Goal: Task Accomplishment & Management: Use online tool/utility

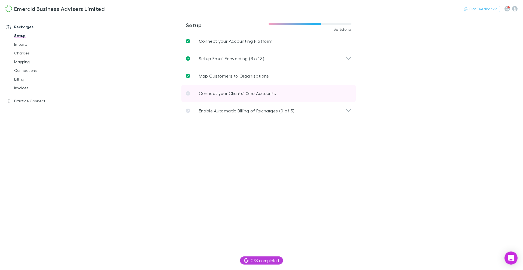
click at [223, 94] on p "Connect your Clients’ Xero Accounts" at bounding box center [237, 93] width 77 height 7
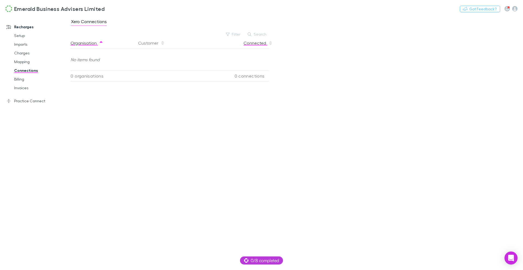
click at [261, 42] on button "Connected" at bounding box center [257, 43] width 29 height 11
click at [18, 63] on link "Mapping" at bounding box center [39, 61] width 61 height 9
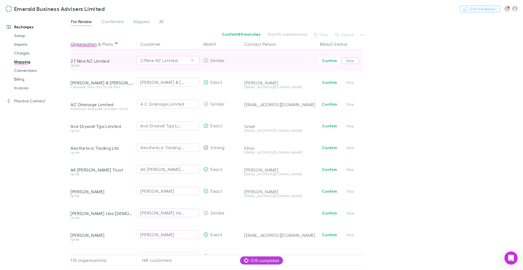
click at [351, 62] on button "Skip" at bounding box center [349, 60] width 17 height 7
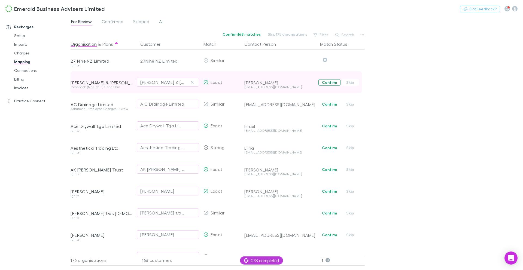
click at [332, 83] on button "Confirm" at bounding box center [329, 82] width 22 height 7
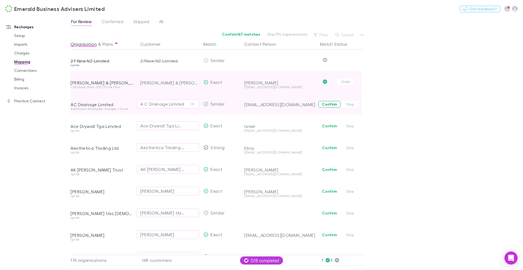
click at [328, 104] on button "Confirm" at bounding box center [329, 104] width 22 height 7
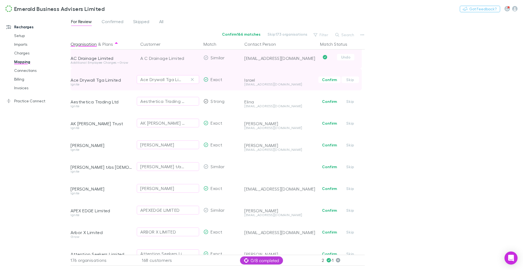
scroll to position [47, 0]
click at [329, 81] on button "Confirm" at bounding box center [329, 79] width 22 height 7
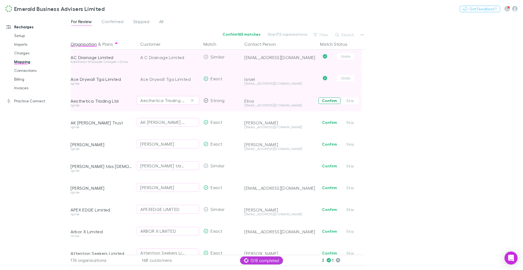
click at [326, 98] on button "Confirm" at bounding box center [329, 100] width 22 height 7
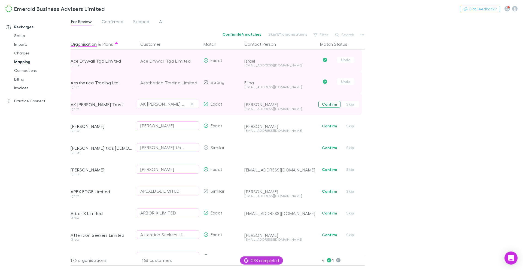
click at [326, 103] on button "Confirm" at bounding box center [329, 104] width 22 height 7
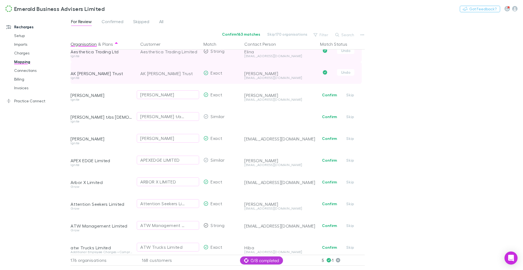
scroll to position [111, 0]
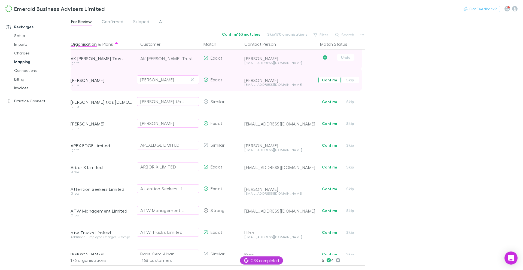
click at [327, 81] on button "Confirm" at bounding box center [329, 80] width 22 height 7
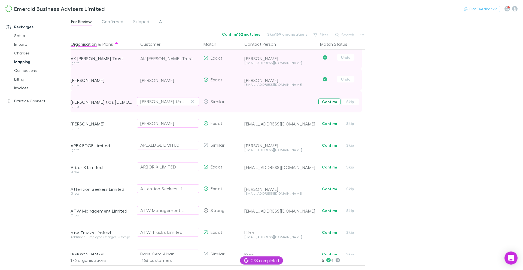
click at [327, 102] on button "Confirm" at bounding box center [329, 102] width 22 height 7
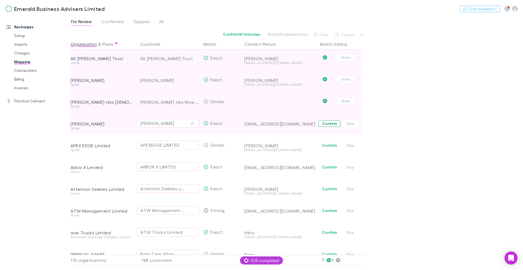
click at [324, 127] on button "Confirm" at bounding box center [329, 123] width 22 height 7
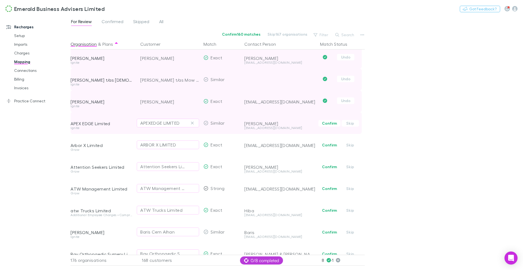
scroll to position [143, 0]
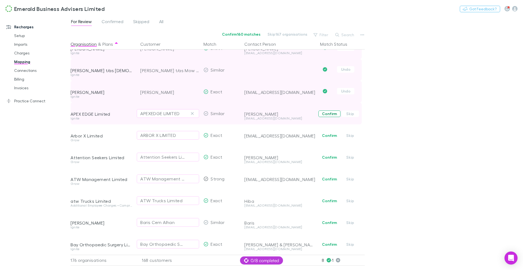
click at [326, 115] on button "Confirm" at bounding box center [329, 114] width 22 height 7
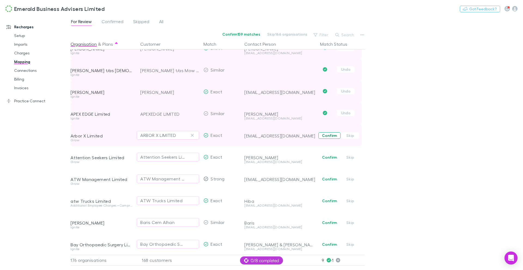
click at [327, 135] on button "Confirm" at bounding box center [329, 135] width 22 height 7
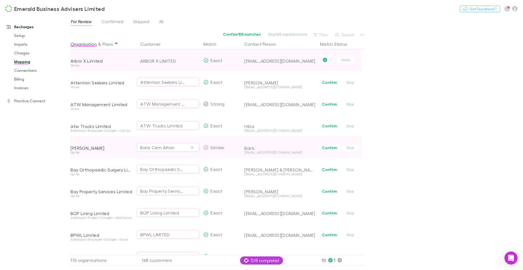
scroll to position [222, 0]
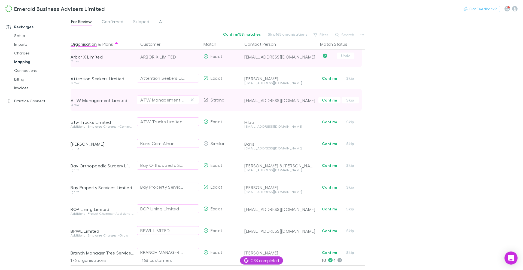
drag, startPoint x: 329, startPoint y: 122, endPoint x: 329, endPoint y: 110, distance: 11.7
click at [329, 122] on button "Confirm" at bounding box center [329, 122] width 22 height 7
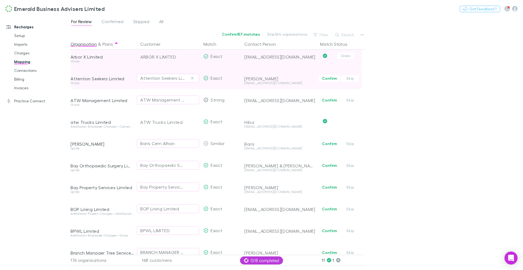
drag, startPoint x: 327, startPoint y: 100, endPoint x: 326, endPoint y: 84, distance: 16.4
click at [327, 100] on button "Confirm" at bounding box center [329, 100] width 22 height 7
click at [327, 78] on button "Confirm" at bounding box center [329, 78] width 22 height 7
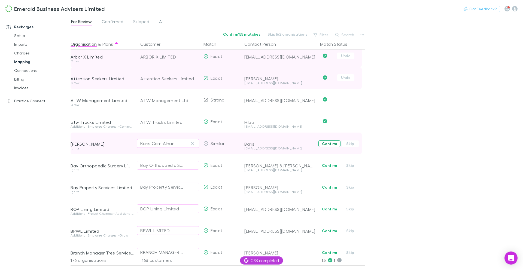
click at [325, 145] on button "Confirm" at bounding box center [329, 143] width 22 height 7
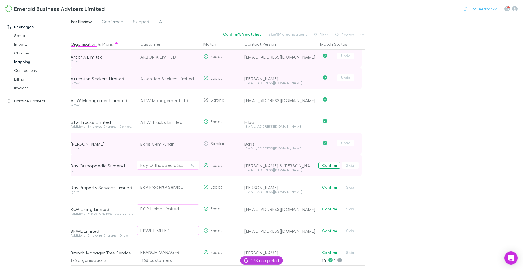
click at [324, 167] on button "Confirm" at bounding box center [329, 165] width 22 height 7
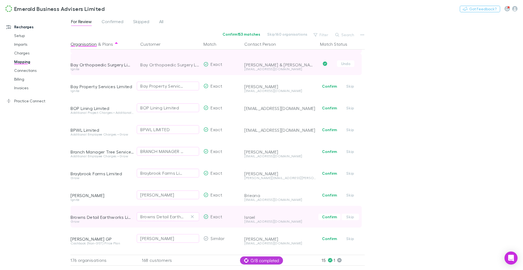
scroll to position [322, 0]
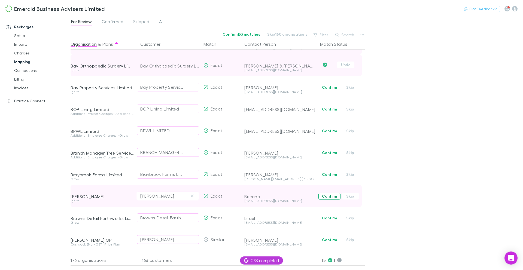
drag, startPoint x: 329, startPoint y: 216, endPoint x: 330, endPoint y: 199, distance: 16.6
click at [329, 216] on button "Confirm" at bounding box center [329, 218] width 22 height 7
click at [330, 198] on button "Confirm" at bounding box center [329, 196] width 22 height 7
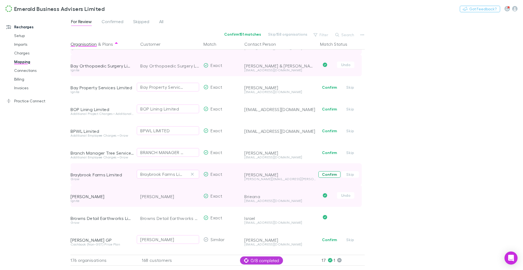
click at [331, 172] on button "Confirm" at bounding box center [329, 174] width 22 height 7
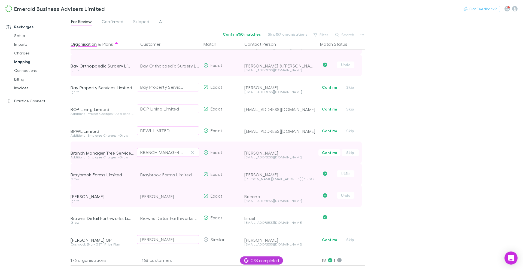
drag, startPoint x: 329, startPoint y: 154, endPoint x: 329, endPoint y: 150, distance: 3.8
click at [329, 154] on button "Confirm" at bounding box center [329, 152] width 22 height 7
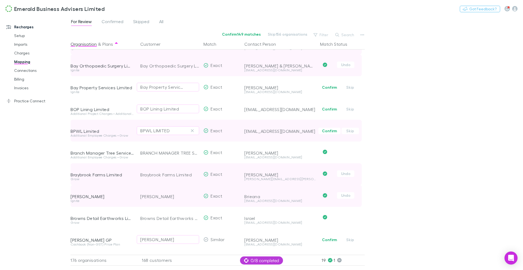
click at [329, 134] on button "Confirm" at bounding box center [329, 131] width 22 height 7
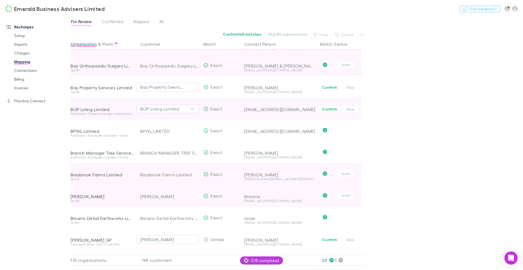
drag, startPoint x: 326, startPoint y: 112, endPoint x: 327, endPoint y: 104, distance: 8.5
click at [326, 111] on button "Confirm" at bounding box center [329, 109] width 22 height 7
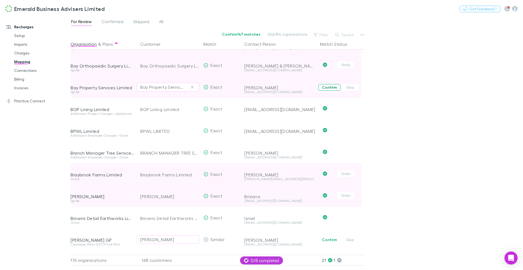
drag, startPoint x: 330, startPoint y: 87, endPoint x: 329, endPoint y: 93, distance: 5.6
click at [330, 87] on button "Confirm" at bounding box center [329, 87] width 22 height 7
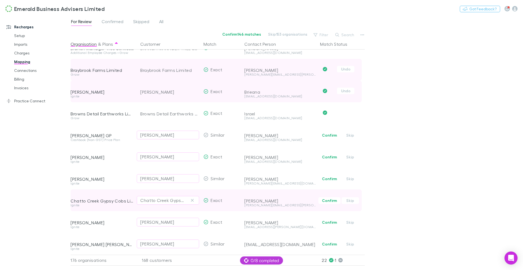
scroll to position [432, 0]
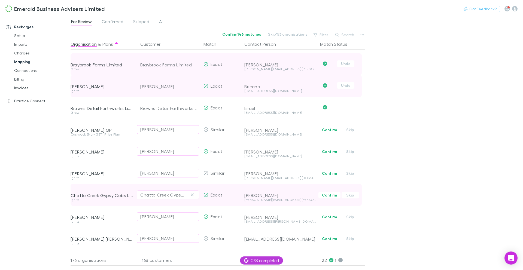
drag, startPoint x: 326, startPoint y: 216, endPoint x: 329, endPoint y: 199, distance: 17.2
click at [326, 216] on button "Confirm" at bounding box center [329, 217] width 22 height 7
drag, startPoint x: 329, startPoint y: 197, endPoint x: 325, endPoint y: 200, distance: 4.8
click at [329, 197] on button "Confirm" at bounding box center [329, 195] width 22 height 7
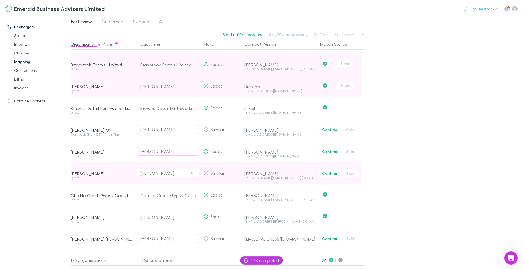
click at [328, 173] on button "Confirm" at bounding box center [329, 173] width 22 height 7
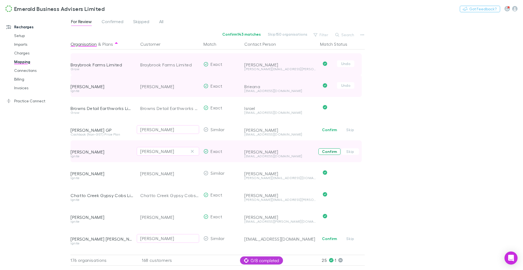
click at [329, 150] on button "Confirm" at bounding box center [329, 151] width 22 height 7
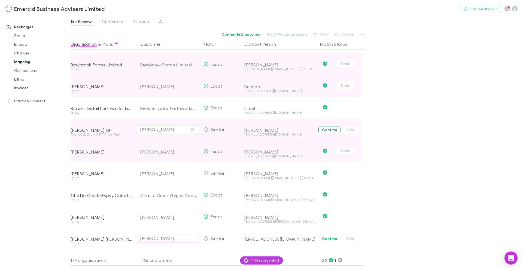
click at [328, 130] on button "Confirm" at bounding box center [329, 130] width 22 height 7
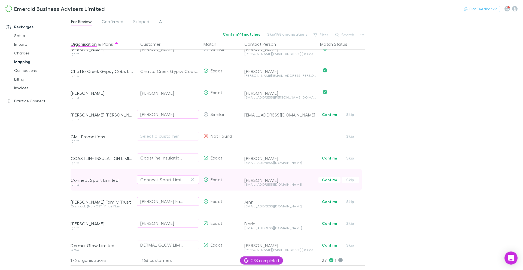
scroll to position [558, 0]
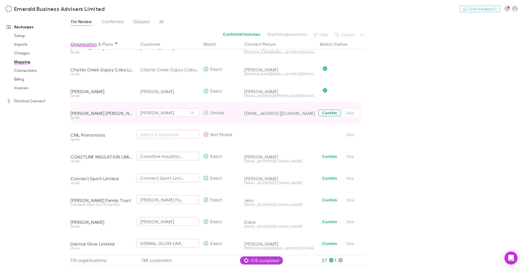
click at [329, 114] on button "Confirm" at bounding box center [329, 113] width 22 height 7
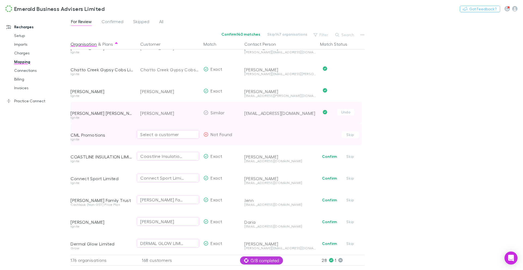
click at [160, 136] on div "Select a customer" at bounding box center [167, 134] width 55 height 7
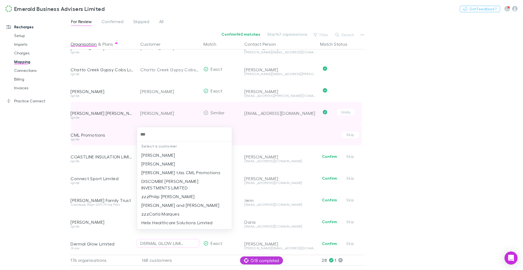
type input "****"
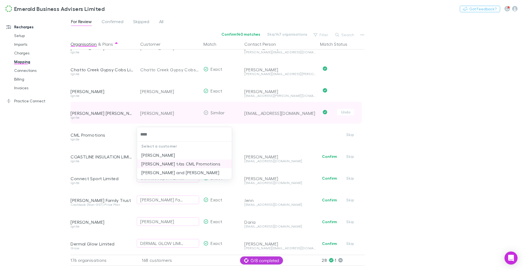
click at [190, 163] on li "[PERSON_NAME] t/as CML Promotions" at bounding box center [184, 164] width 95 height 9
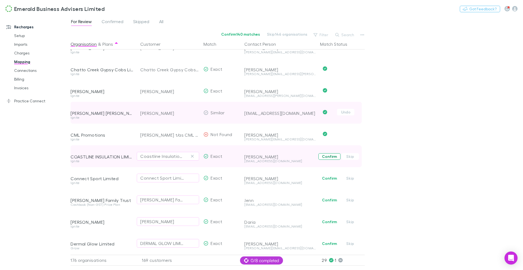
click at [332, 156] on button "Confirm" at bounding box center [329, 156] width 22 height 7
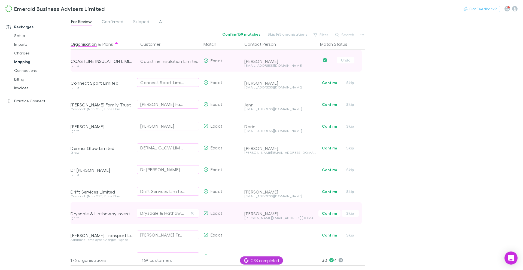
scroll to position [657, 0]
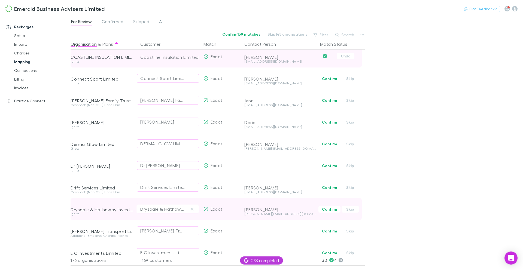
click at [328, 213] on span "Confirm Skip" at bounding box center [341, 209] width 47 height 22
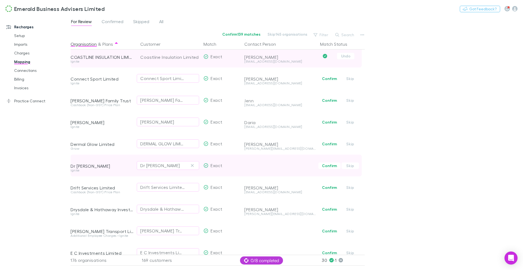
drag, startPoint x: 331, startPoint y: 189, endPoint x: 329, endPoint y: 174, distance: 14.8
click at [331, 189] on button "Confirm" at bounding box center [329, 187] width 22 height 7
drag, startPoint x: 327, startPoint y: 168, endPoint x: 328, endPoint y: 163, distance: 5.5
click at [327, 167] on button "Confirm" at bounding box center [329, 166] width 22 height 7
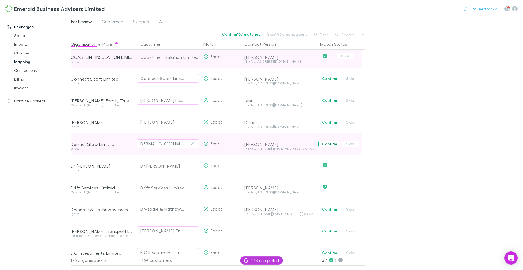
click at [328, 144] on button "Confirm" at bounding box center [329, 144] width 22 height 7
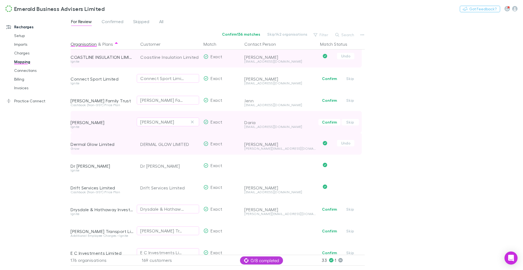
click at [331, 118] on span "Confirm Skip" at bounding box center [341, 122] width 47 height 22
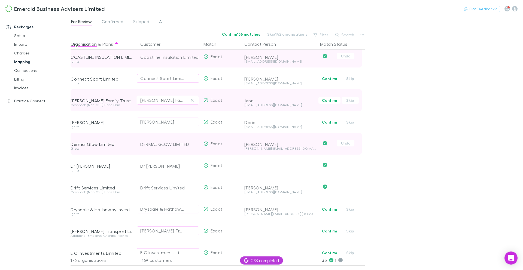
drag, startPoint x: 330, startPoint y: 122, endPoint x: 333, endPoint y: 109, distance: 13.1
click at [330, 122] on button "Confirm" at bounding box center [329, 122] width 22 height 7
click at [331, 103] on span "Confirm Skip" at bounding box center [341, 100] width 47 height 22
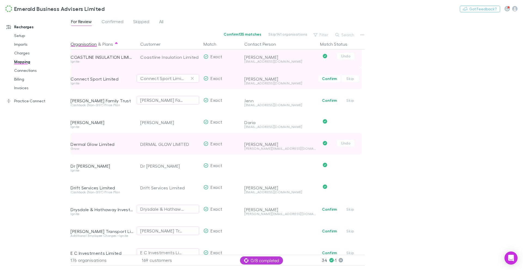
click at [329, 81] on button "Confirm" at bounding box center [329, 78] width 22 height 7
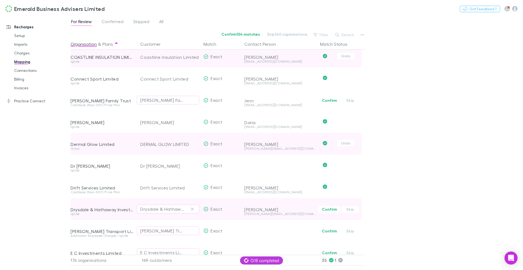
drag, startPoint x: 332, startPoint y: 209, endPoint x: 332, endPoint y: 215, distance: 5.5
click at [332, 209] on button "Confirm" at bounding box center [329, 209] width 22 height 7
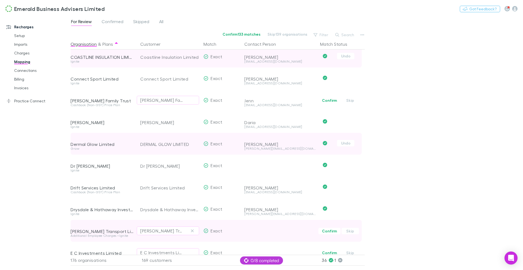
click at [327, 230] on button "Confirm" at bounding box center [329, 231] width 22 height 7
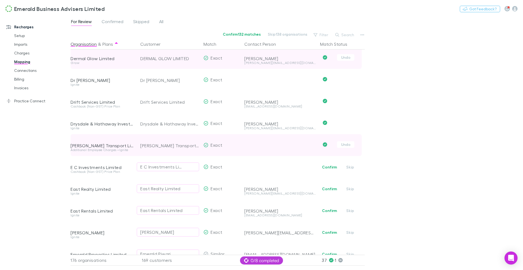
scroll to position [747, 0]
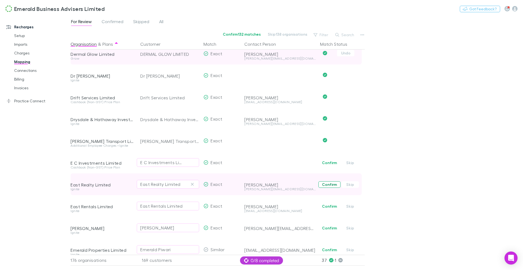
click at [331, 184] on button "Confirm" at bounding box center [329, 184] width 22 height 7
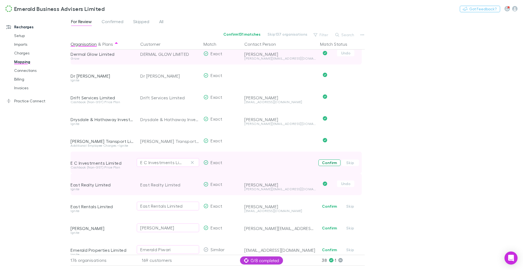
click at [327, 163] on button "Confirm" at bounding box center [329, 163] width 22 height 7
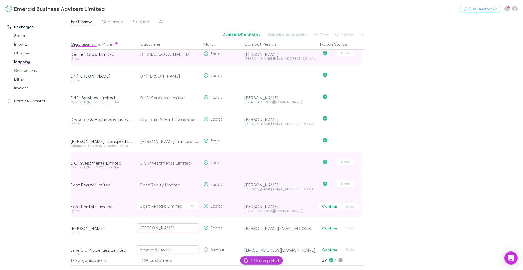
drag, startPoint x: 331, startPoint y: 204, endPoint x: 332, endPoint y: 214, distance: 10.5
click at [331, 205] on button "Confirm" at bounding box center [329, 206] width 22 height 7
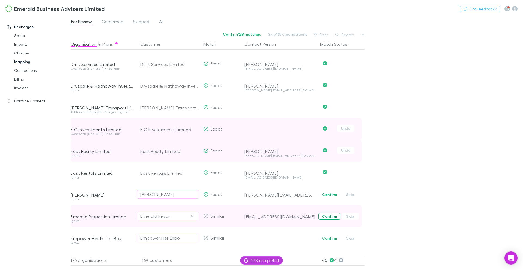
scroll to position [783, 0]
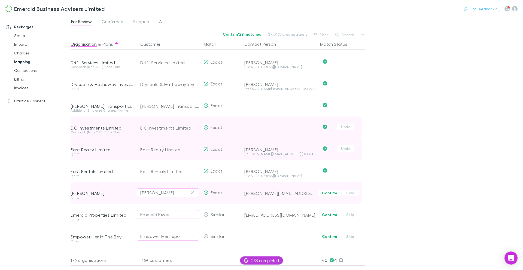
drag, startPoint x: 331, startPoint y: 193, endPoint x: 331, endPoint y: 197, distance: 3.8
click at [331, 193] on button "Confirm" at bounding box center [329, 193] width 22 height 7
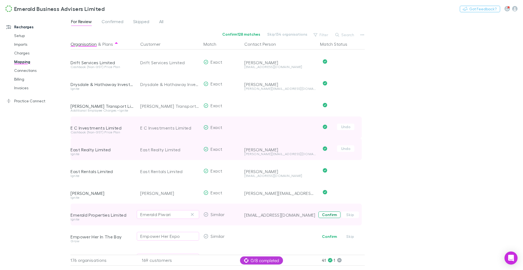
click at [331, 212] on button "Confirm" at bounding box center [329, 215] width 22 height 7
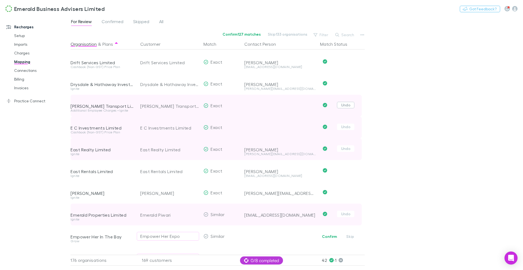
click at [347, 105] on button "Undo" at bounding box center [345, 105] width 17 height 7
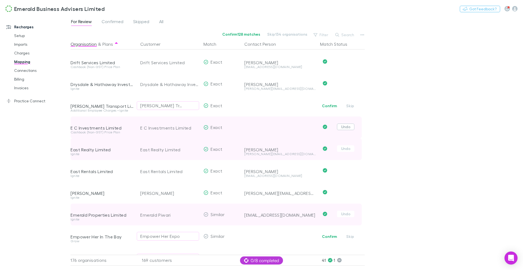
click at [350, 125] on button "Undo" at bounding box center [345, 127] width 17 height 7
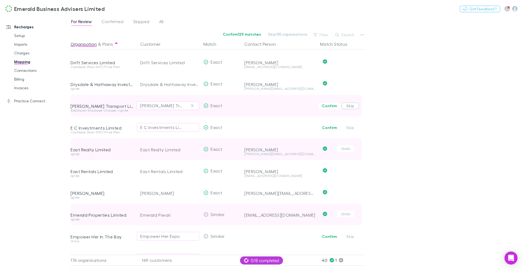
click at [352, 106] on button "Skip" at bounding box center [349, 106] width 17 height 7
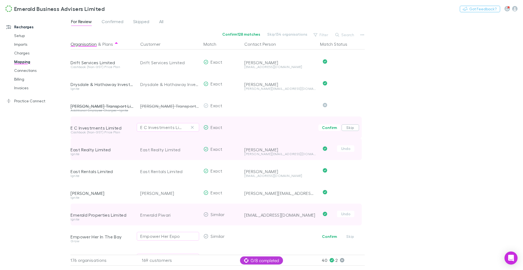
click at [351, 125] on button "Skip" at bounding box center [349, 127] width 17 height 7
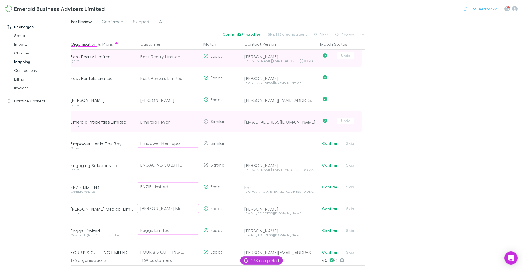
scroll to position [881, 0]
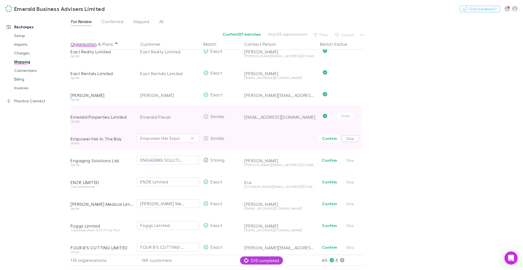
click at [351, 140] on button "Skip" at bounding box center [349, 138] width 17 height 7
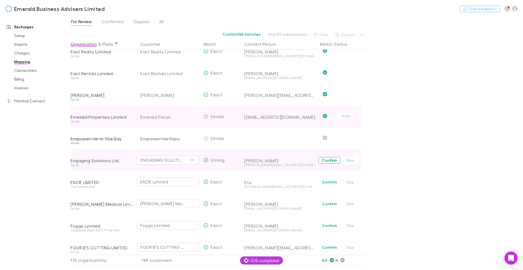
drag, startPoint x: 329, startPoint y: 160, endPoint x: 331, endPoint y: 168, distance: 7.6
click at [329, 160] on button "Confirm" at bounding box center [329, 160] width 22 height 7
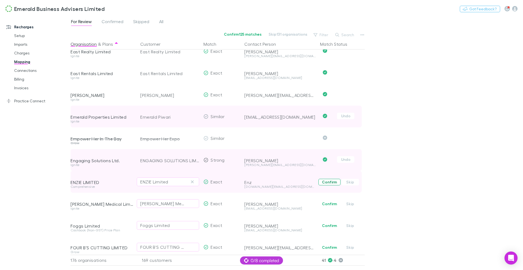
click at [329, 184] on button "Confirm" at bounding box center [329, 182] width 22 height 7
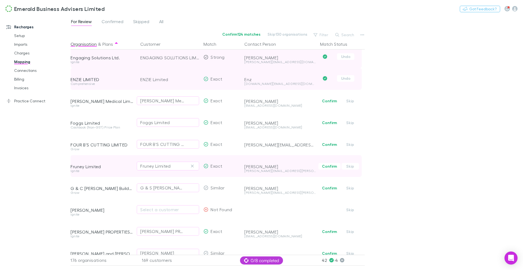
scroll to position [986, 0]
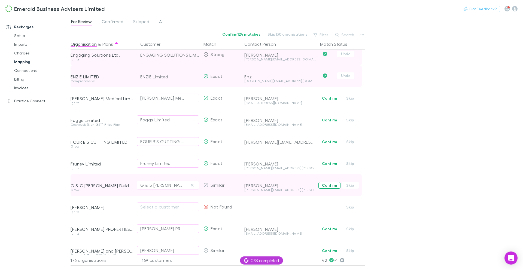
drag, startPoint x: 332, startPoint y: 182, endPoint x: 333, endPoint y: 176, distance: 5.7
click at [332, 182] on button "Confirm" at bounding box center [329, 185] width 22 height 7
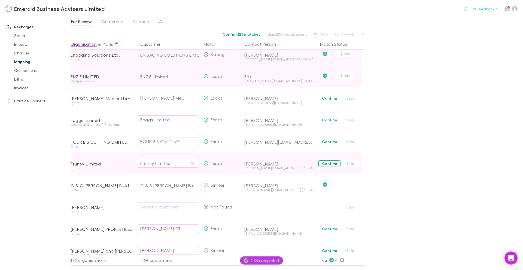
click at [331, 166] on button "Confirm" at bounding box center [329, 163] width 22 height 7
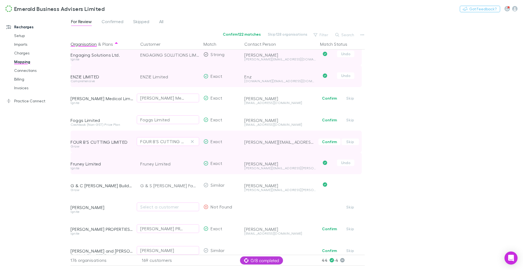
drag, startPoint x: 331, startPoint y: 143, endPoint x: 330, endPoint y: 137, distance: 6.6
click at [331, 143] on button "Confirm" at bounding box center [329, 142] width 22 height 7
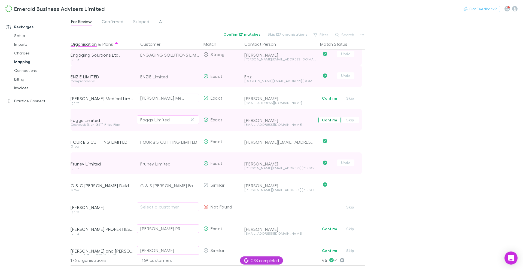
click at [329, 124] on span "Confirm Skip" at bounding box center [341, 120] width 47 height 22
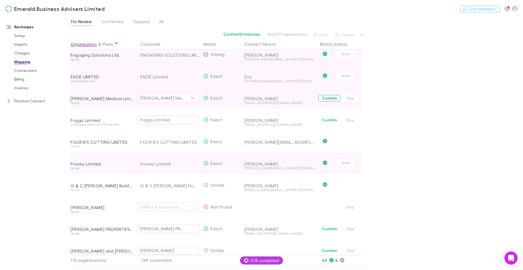
click at [330, 98] on button "Confirm" at bounding box center [329, 98] width 22 height 7
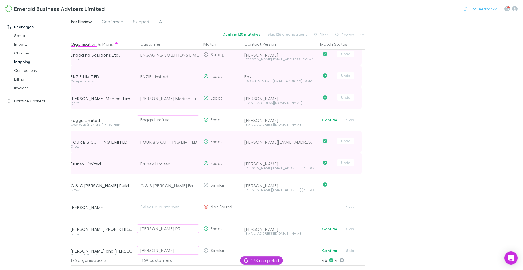
drag, startPoint x: 329, startPoint y: 119, endPoint x: 330, endPoint y: 136, distance: 17.2
click at [329, 120] on button "Confirm" at bounding box center [329, 120] width 22 height 7
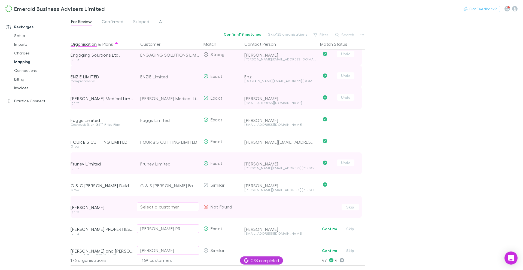
click at [153, 209] on div "Select a customer" at bounding box center [167, 207] width 55 height 7
type input "****"
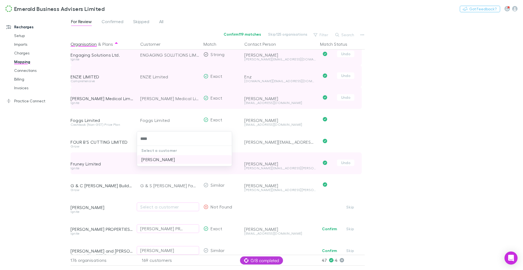
click at [190, 160] on li "[PERSON_NAME]" at bounding box center [184, 159] width 95 height 9
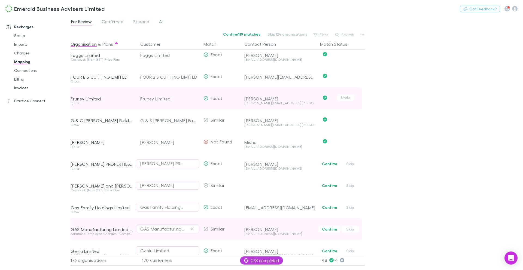
scroll to position [1052, 0]
click at [329, 228] on button "Confirm" at bounding box center [329, 228] width 22 height 7
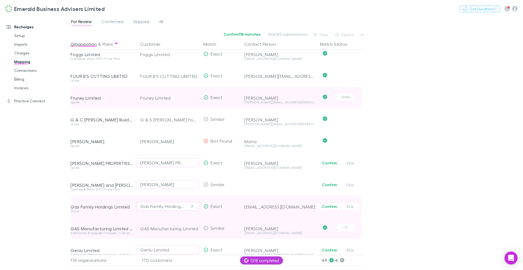
click at [331, 206] on button "Confirm" at bounding box center [329, 206] width 22 height 7
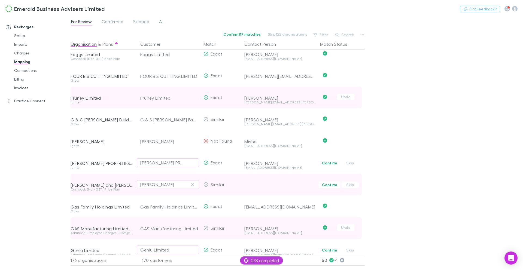
drag, startPoint x: 328, startPoint y: 185, endPoint x: 329, endPoint y: 179, distance: 6.0
click at [328, 185] on button "Confirm" at bounding box center [329, 185] width 22 height 7
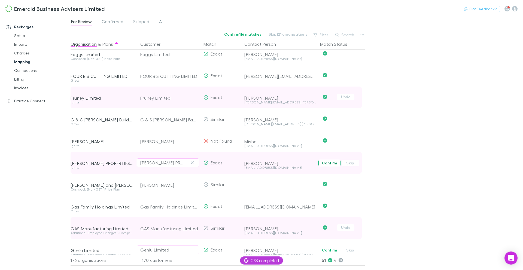
click at [329, 164] on button "Confirm" at bounding box center [329, 163] width 22 height 7
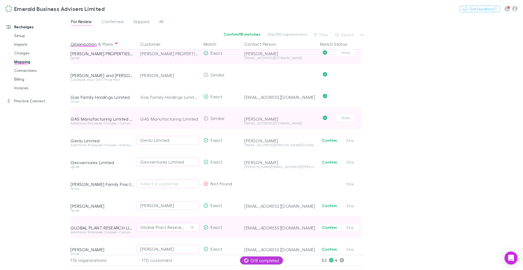
scroll to position [1165, 0]
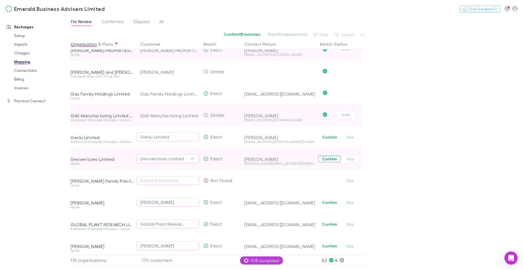
click at [327, 159] on button "Confirm" at bounding box center [329, 159] width 22 height 7
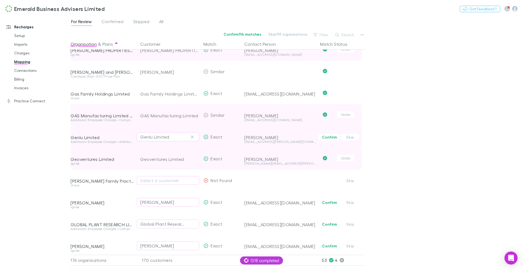
click at [329, 138] on button "Confirm" at bounding box center [329, 137] width 22 height 7
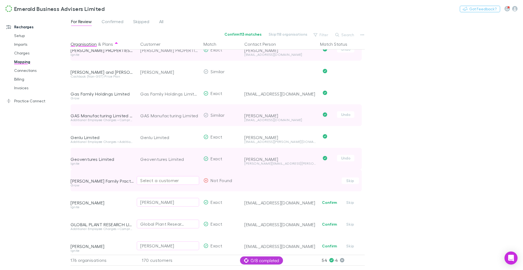
click at [153, 181] on div "Select a customer" at bounding box center [167, 180] width 55 height 7
type input "***"
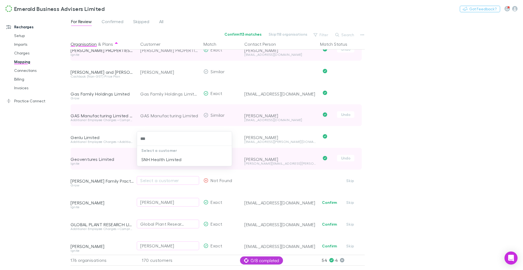
click at [176, 161] on li "SNH Health Limited" at bounding box center [184, 159] width 95 height 9
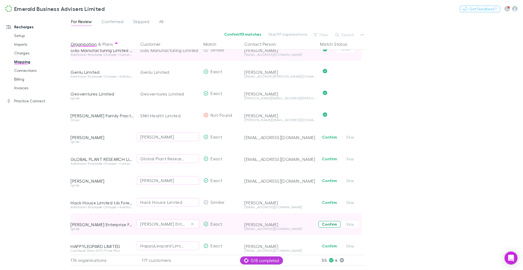
scroll to position [1231, 0]
drag, startPoint x: 331, startPoint y: 223, endPoint x: 332, endPoint y: 218, distance: 5.2
click at [331, 223] on button "Confirm" at bounding box center [329, 224] width 22 height 7
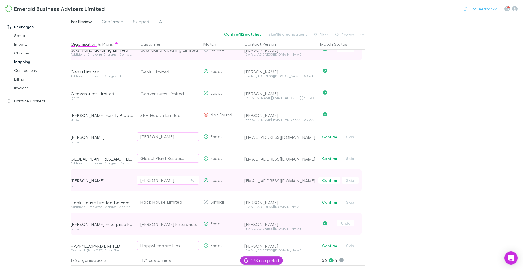
drag, startPoint x: 331, startPoint y: 201, endPoint x: 329, endPoint y: 189, distance: 11.6
click at [331, 201] on button "Confirm" at bounding box center [329, 202] width 22 height 7
click at [328, 183] on button "Confirm" at bounding box center [329, 180] width 22 height 7
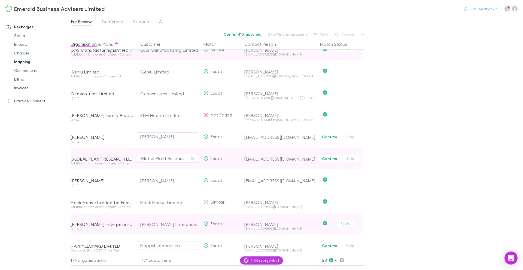
drag, startPoint x: 328, startPoint y: 161, endPoint x: 331, endPoint y: 152, distance: 9.2
click at [328, 160] on button "Confirm" at bounding box center [329, 158] width 22 height 7
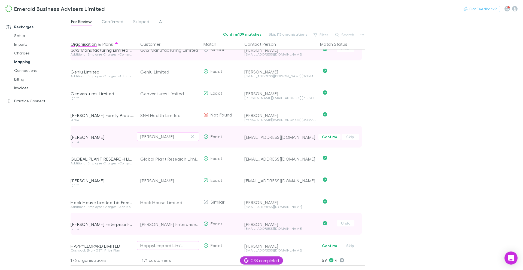
click at [330, 138] on button "Confirm" at bounding box center [329, 137] width 22 height 7
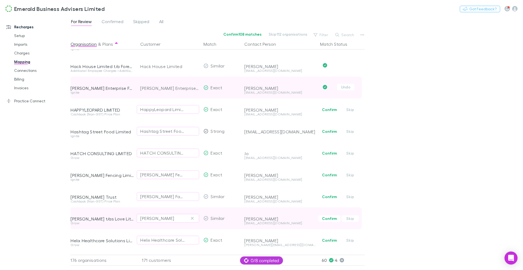
scroll to position [1368, 0]
drag, startPoint x: 331, startPoint y: 219, endPoint x: 331, endPoint y: 207, distance: 11.4
click at [331, 218] on button "Confirm" at bounding box center [329, 217] width 22 height 7
drag, startPoint x: 330, startPoint y: 197, endPoint x: 336, endPoint y: 207, distance: 11.1
click at [330, 197] on button "Confirm" at bounding box center [329, 195] width 22 height 7
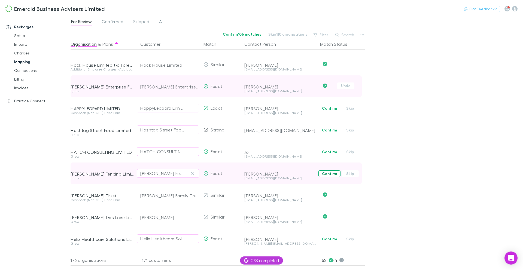
drag, startPoint x: 329, startPoint y: 172, endPoint x: 330, endPoint y: 163, distance: 9.9
click at [328, 172] on button "Confirm" at bounding box center [329, 173] width 22 height 7
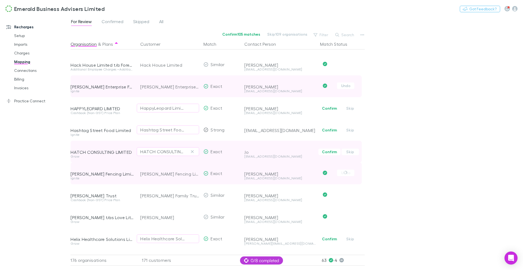
click at [331, 152] on button "Confirm" at bounding box center [329, 152] width 22 height 7
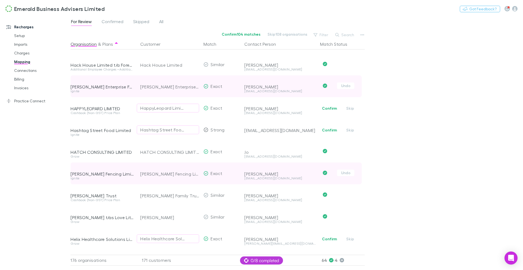
drag, startPoint x: 329, startPoint y: 139, endPoint x: 330, endPoint y: 172, distance: 33.0
click at [328, 140] on span "Confirm Skip" at bounding box center [341, 130] width 47 height 22
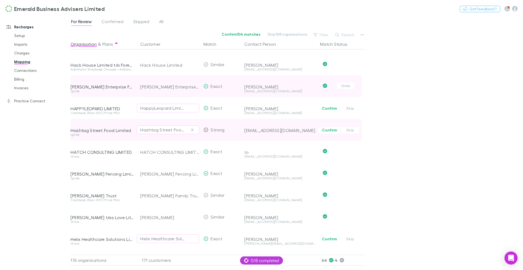
click at [324, 131] on button "Confirm" at bounding box center [329, 130] width 22 height 7
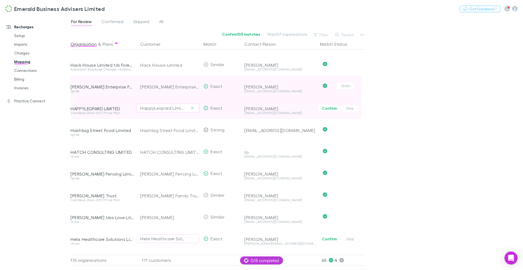
drag, startPoint x: 333, startPoint y: 112, endPoint x: 335, endPoint y: 115, distance: 3.8
click at [333, 113] on span "Confirm Skip" at bounding box center [341, 108] width 47 height 22
click at [329, 111] on button "Confirm" at bounding box center [329, 108] width 22 height 7
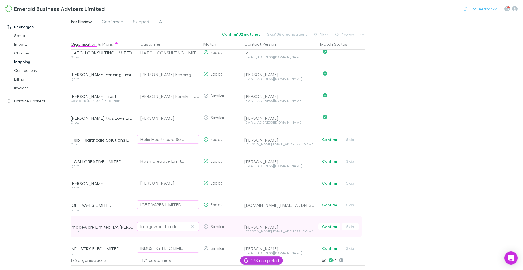
scroll to position [1476, 0]
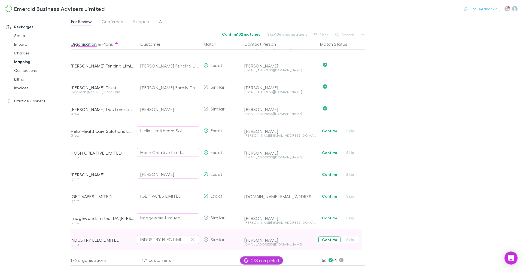
click at [328, 240] on button "Confirm" at bounding box center [329, 240] width 22 height 7
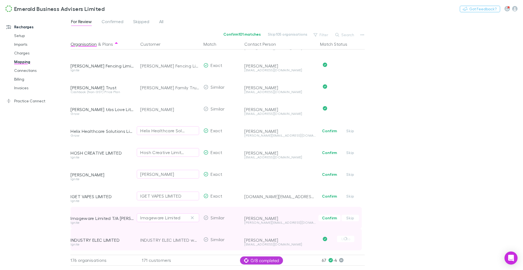
click at [330, 217] on button "Confirm" at bounding box center [329, 218] width 22 height 7
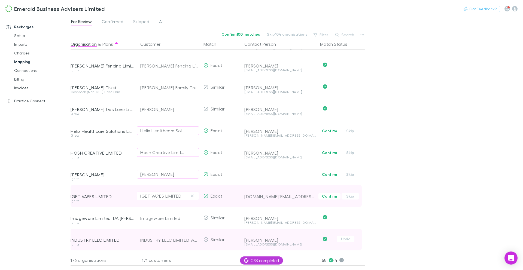
click at [329, 190] on span "Confirm Skip" at bounding box center [341, 196] width 47 height 22
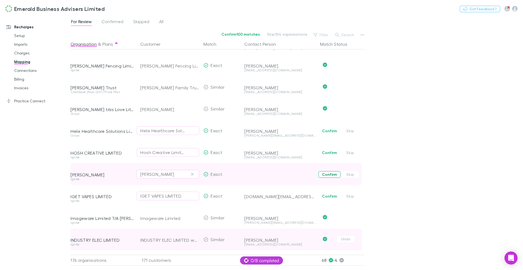
drag, startPoint x: 329, startPoint y: 175, endPoint x: 329, endPoint y: 187, distance: 12.5
click at [329, 175] on button "Confirm" at bounding box center [329, 174] width 22 height 7
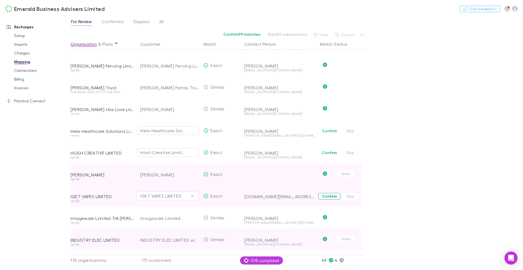
click at [328, 192] on span "Confirm Skip" at bounding box center [341, 196] width 47 height 22
click at [329, 195] on button "Confirm" at bounding box center [329, 196] width 22 height 7
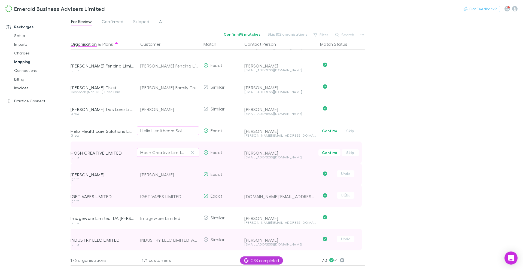
click at [329, 154] on button "Confirm" at bounding box center [329, 152] width 22 height 7
drag, startPoint x: 331, startPoint y: 131, endPoint x: 332, endPoint y: 146, distance: 15.3
click at [331, 131] on button "Confirm" at bounding box center [329, 131] width 22 height 7
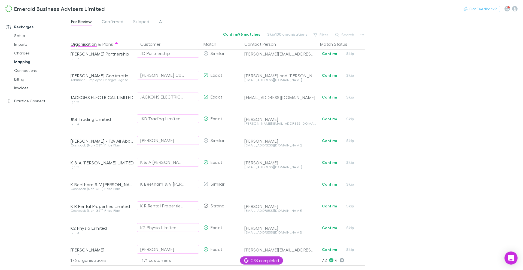
scroll to position [1773, 0]
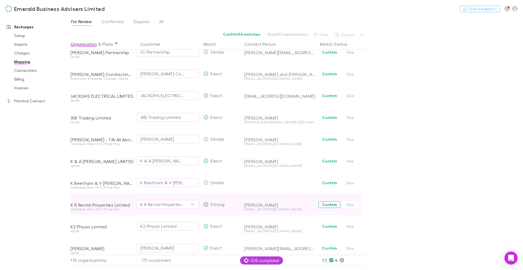
drag, startPoint x: 332, startPoint y: 204, endPoint x: 332, endPoint y: 194, distance: 10.6
click at [332, 204] on button "Confirm" at bounding box center [329, 204] width 22 height 7
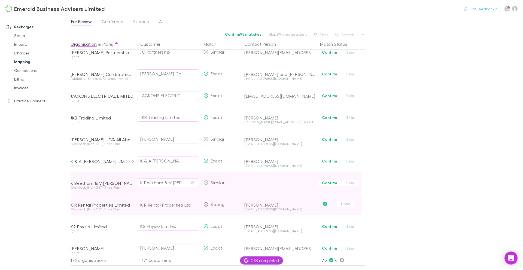
click at [331, 184] on button "Confirm" at bounding box center [329, 183] width 22 height 7
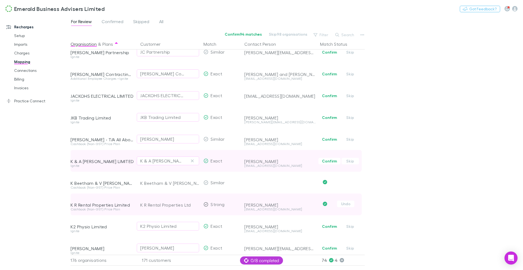
click at [331, 160] on button "Confirm" at bounding box center [329, 161] width 22 height 7
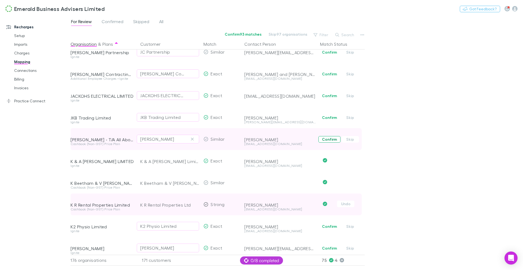
click at [326, 137] on button "Confirm" at bounding box center [329, 139] width 22 height 7
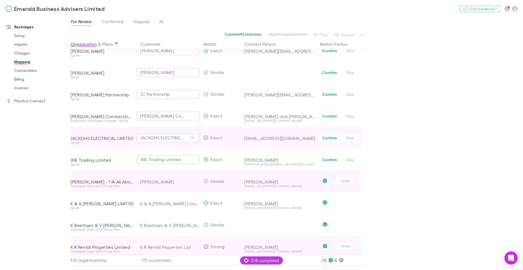
scroll to position [1729, 0]
drag, startPoint x: 328, startPoint y: 159, endPoint x: 331, endPoint y: 142, distance: 17.4
click at [328, 159] on button "Confirm" at bounding box center [329, 161] width 22 height 7
drag, startPoint x: 331, startPoint y: 139, endPoint x: 331, endPoint y: 142, distance: 3.0
click at [331, 139] on button "Confirm" at bounding box center [329, 139] width 22 height 7
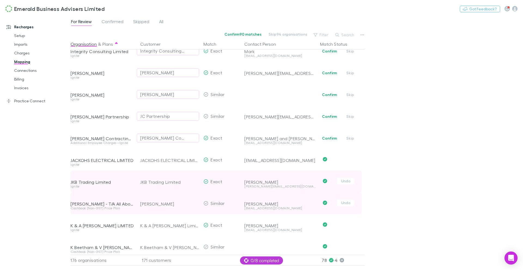
scroll to position [1704, 0]
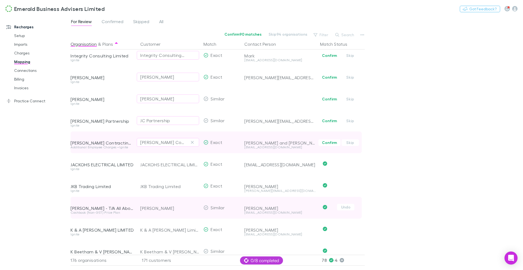
click at [330, 142] on button "Confirm" at bounding box center [329, 142] width 22 height 7
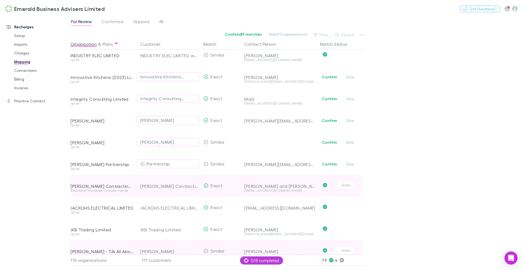
scroll to position [1660, 0]
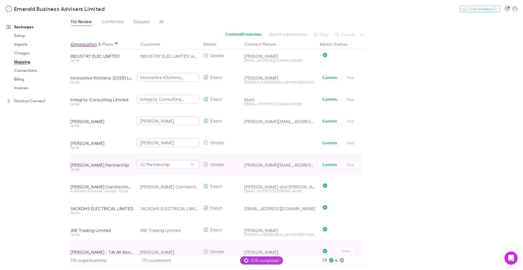
click at [327, 165] on button "Confirm" at bounding box center [329, 164] width 22 height 7
drag, startPoint x: 332, startPoint y: 144, endPoint x: 338, endPoint y: 158, distance: 15.3
click at [332, 145] on button "Confirm" at bounding box center [329, 143] width 22 height 7
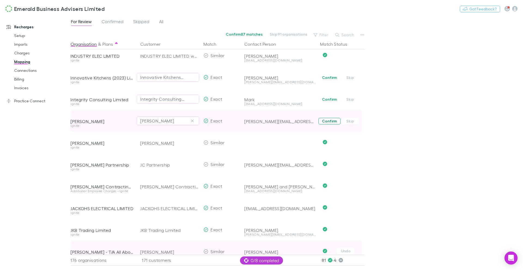
click at [334, 122] on button "Confirm" at bounding box center [329, 121] width 22 height 7
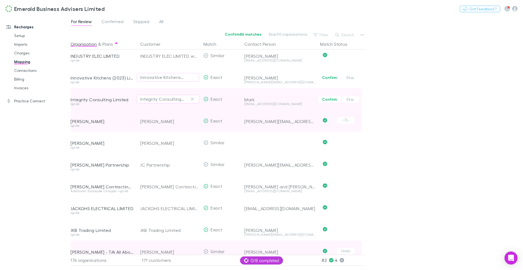
click at [331, 101] on button "Confirm" at bounding box center [329, 99] width 22 height 7
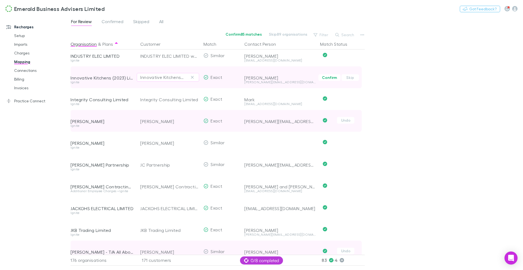
click at [328, 79] on button "Confirm" at bounding box center [329, 77] width 22 height 7
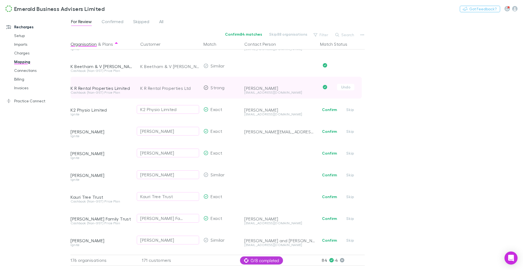
scroll to position [1891, 0]
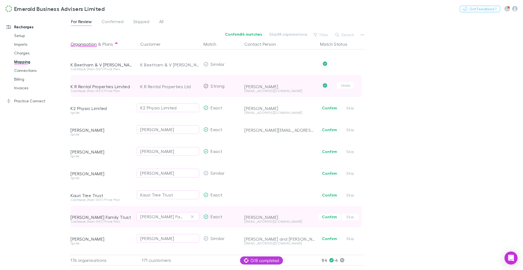
click at [331, 213] on span "Confirm Skip" at bounding box center [341, 217] width 47 height 22
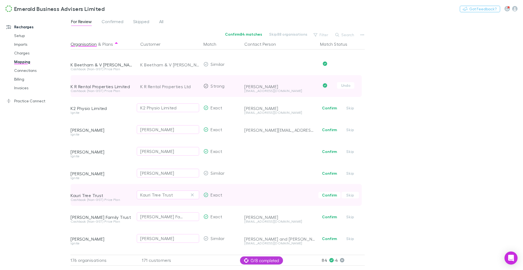
drag, startPoint x: 329, startPoint y: 197, endPoint x: 331, endPoint y: 190, distance: 6.7
click at [329, 197] on button "Confirm" at bounding box center [329, 195] width 22 height 7
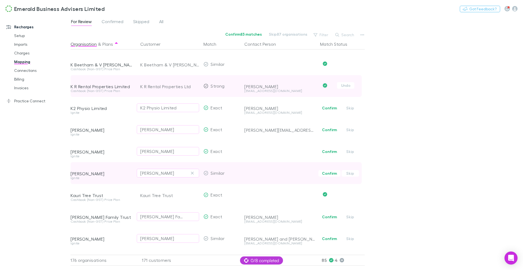
click at [329, 174] on button "Confirm" at bounding box center [329, 173] width 22 height 7
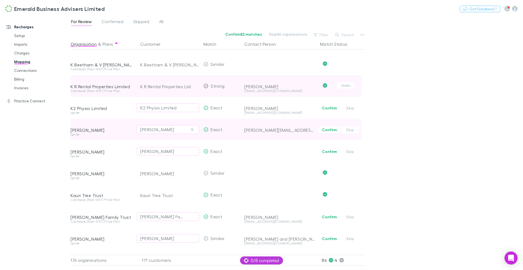
drag, startPoint x: 328, startPoint y: 153, endPoint x: 327, endPoint y: 139, distance: 13.9
click at [328, 152] on button "Confirm" at bounding box center [329, 151] width 22 height 7
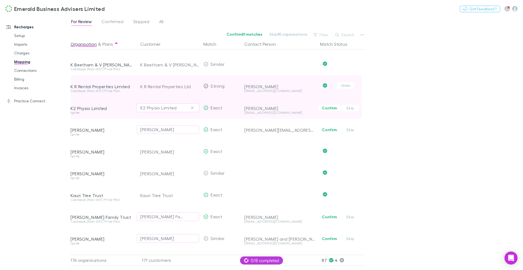
drag, startPoint x: 327, startPoint y: 130, endPoint x: 329, endPoint y: 113, distance: 17.2
click at [327, 130] on button "Confirm" at bounding box center [329, 130] width 22 height 7
click at [329, 112] on span "Confirm Skip" at bounding box center [341, 108] width 47 height 22
click at [326, 111] on span "Confirm Skip" at bounding box center [341, 108] width 47 height 22
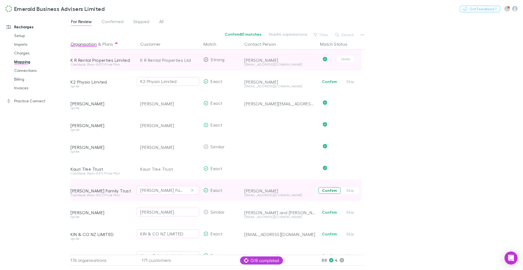
scroll to position [1919, 0]
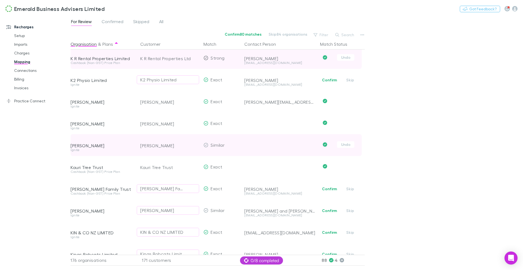
drag, startPoint x: 329, startPoint y: 191, endPoint x: 331, endPoint y: 142, distance: 49.0
click at [329, 191] on button "Confirm" at bounding box center [329, 189] width 22 height 7
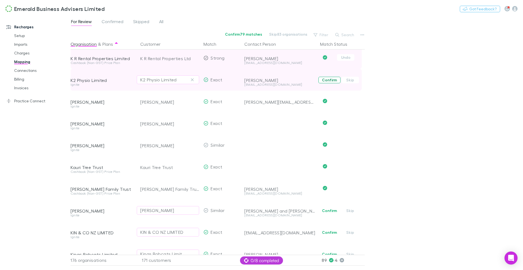
click at [327, 81] on button "Confirm" at bounding box center [329, 80] width 22 height 7
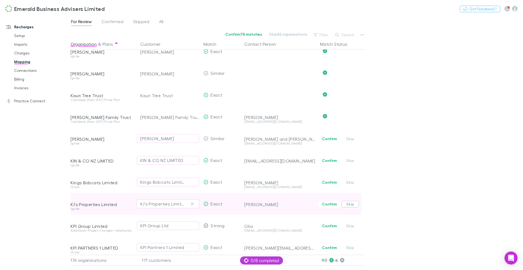
scroll to position [1991, 0]
click at [331, 204] on button "Confirm" at bounding box center [329, 204] width 22 height 7
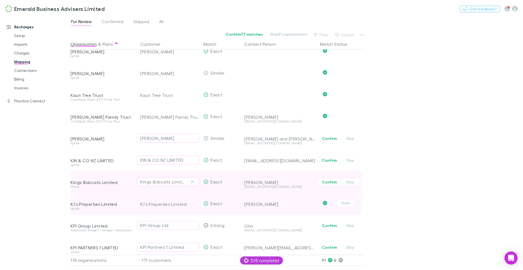
click at [328, 185] on button "Confirm" at bounding box center [329, 182] width 22 height 7
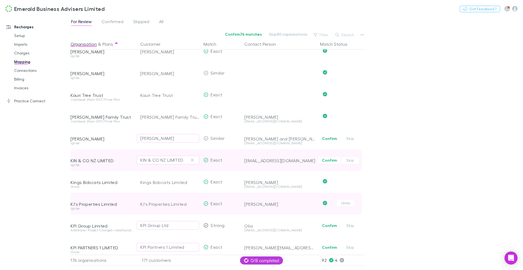
click at [329, 161] on button "Confirm" at bounding box center [329, 160] width 22 height 7
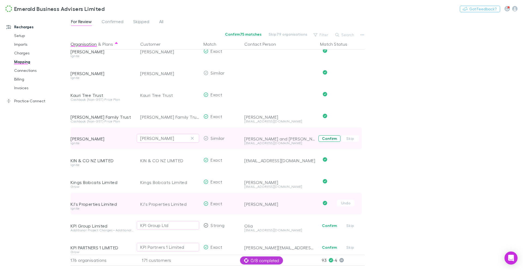
click at [330, 137] on button "Confirm" at bounding box center [329, 138] width 22 height 7
click at [246, 33] on button "Confirm 74 matches" at bounding box center [243, 34] width 44 height 7
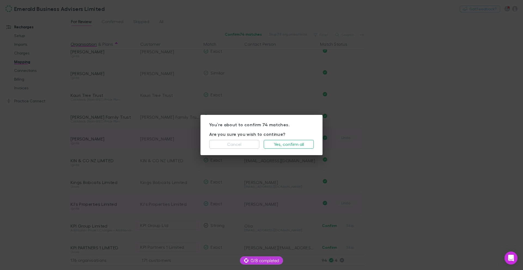
click at [243, 146] on button "Cancel" at bounding box center [234, 144] width 50 height 9
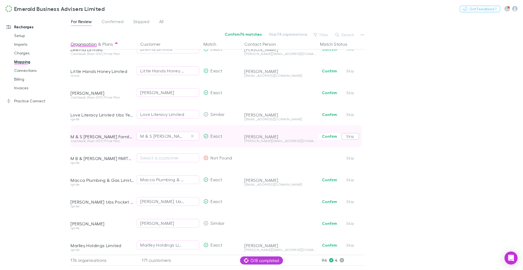
scroll to position [2257, 0]
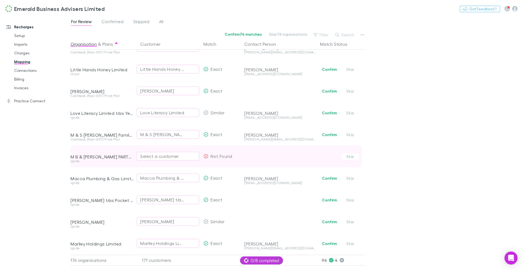
click at [170, 157] on div "Select a customer" at bounding box center [167, 156] width 55 height 7
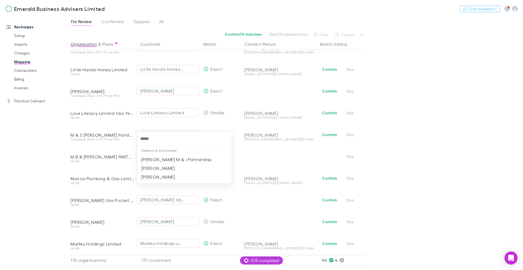
type input "******"
click at [190, 160] on li "[PERSON_NAME] M & J Partnership" at bounding box center [184, 159] width 95 height 9
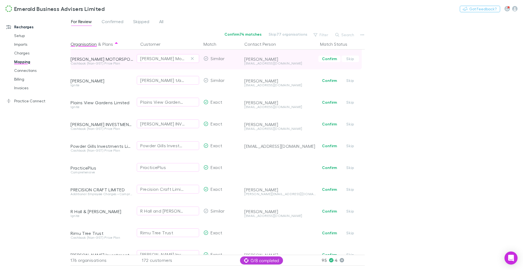
scroll to position [2815, 0]
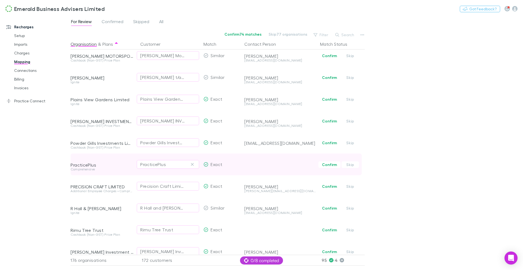
click at [333, 165] on button "Confirm" at bounding box center [329, 164] width 22 height 7
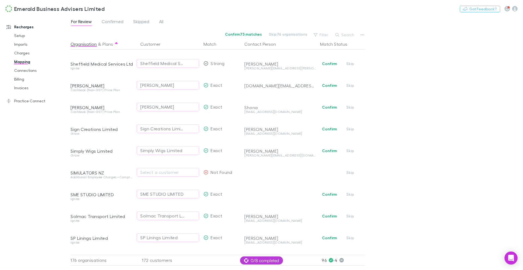
scroll to position [3156, 0]
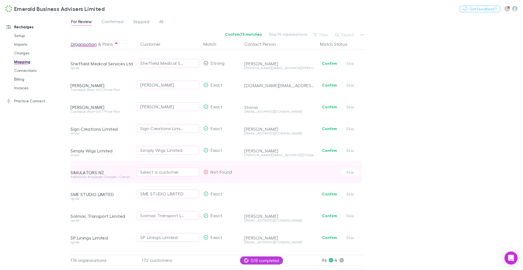
click at [167, 172] on div "Select a customer" at bounding box center [167, 172] width 55 height 7
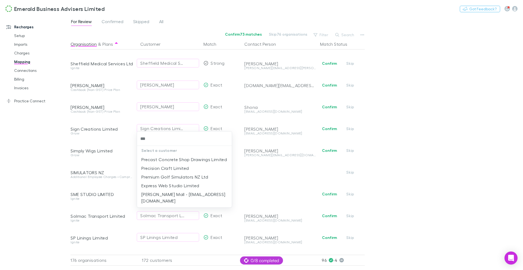
type input "****"
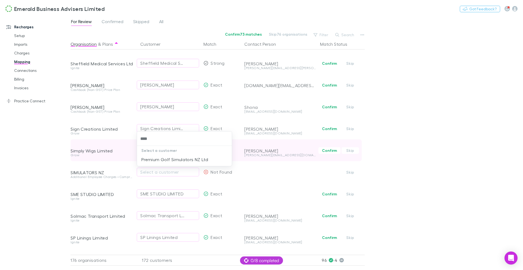
click at [193, 159] on li "Premium Golf Simulators NZ Ltd" at bounding box center [184, 159] width 95 height 9
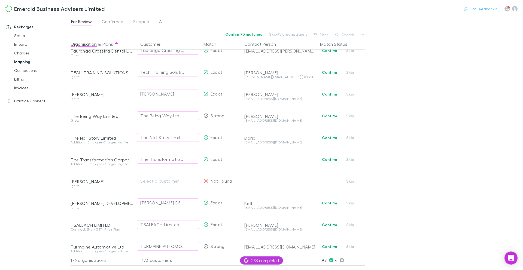
scroll to position [3475, 0]
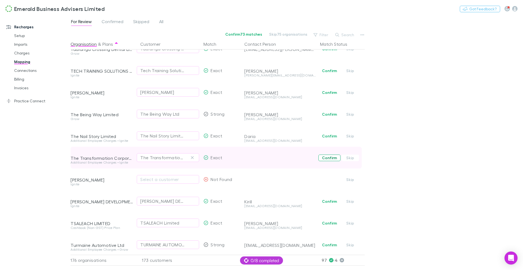
click at [329, 159] on button "Confirm" at bounding box center [329, 158] width 22 height 7
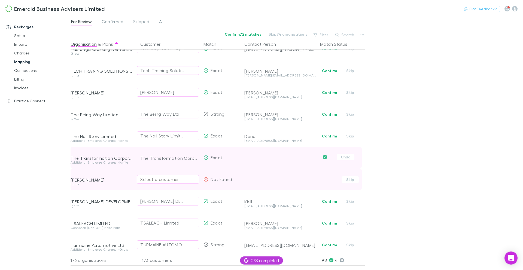
click at [172, 179] on div "Select a customer" at bounding box center [167, 179] width 55 height 7
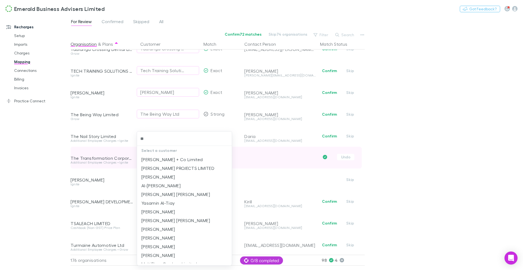
type input "***"
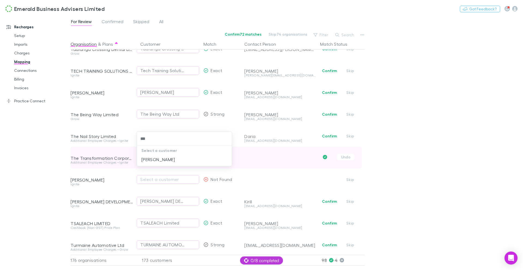
click at [190, 161] on li "[PERSON_NAME]" at bounding box center [184, 159] width 95 height 9
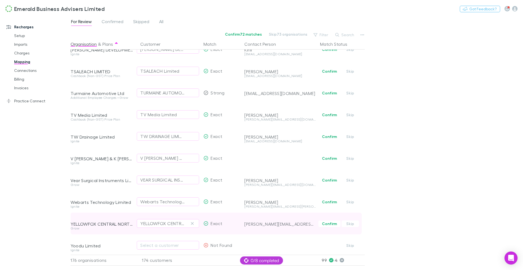
scroll to position [3633, 0]
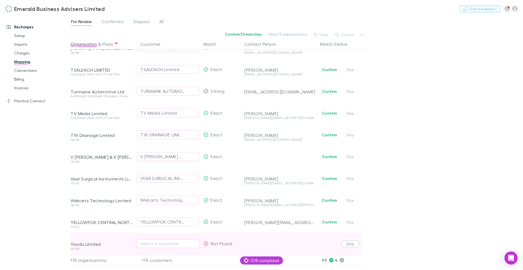
click at [349, 241] on button "Skip" at bounding box center [349, 244] width 17 height 7
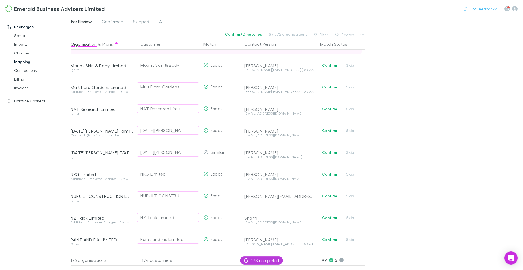
scroll to position [2582, 0]
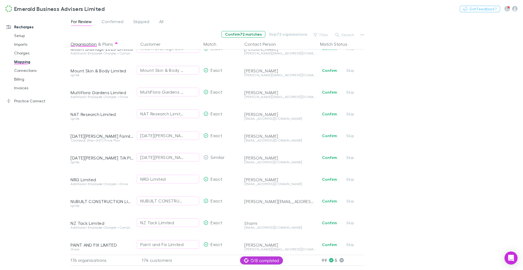
click at [245, 34] on button "Confirm 72 matches" at bounding box center [243, 34] width 44 height 7
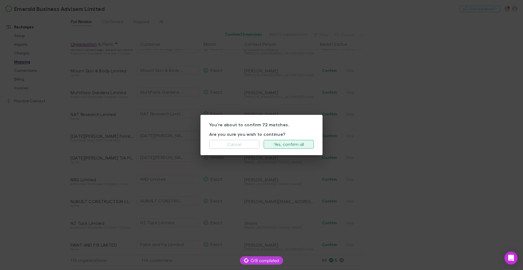
click at [288, 145] on button "Yes, confirm all" at bounding box center [289, 144] width 50 height 9
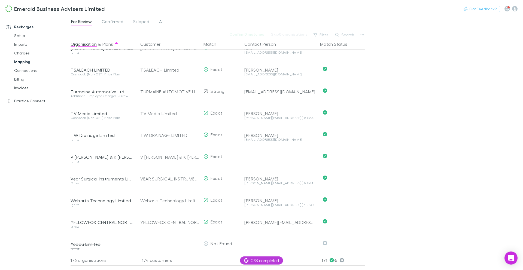
scroll to position [1745, 0]
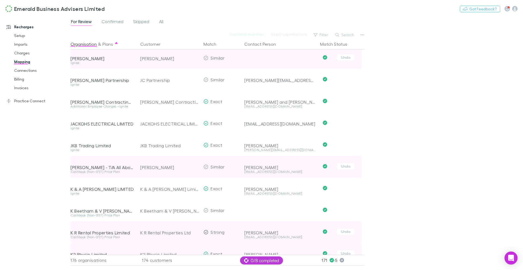
click at [98, 59] on div "[PERSON_NAME]" at bounding box center [102, 58] width 63 height 5
click at [346, 59] on button "Undo" at bounding box center [345, 57] width 17 height 7
click at [332, 59] on button "Confirm" at bounding box center [329, 58] width 22 height 7
click at [107, 25] on span "Confirmed" at bounding box center [113, 22] width 22 height 7
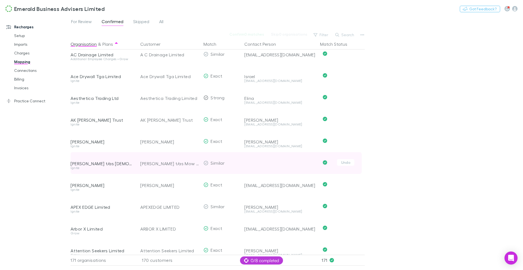
scroll to position [30, 0]
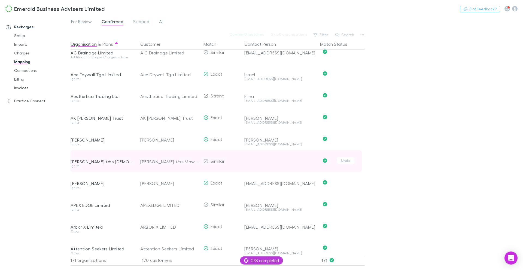
click at [276, 165] on div at bounding box center [279, 168] width 71 height 8
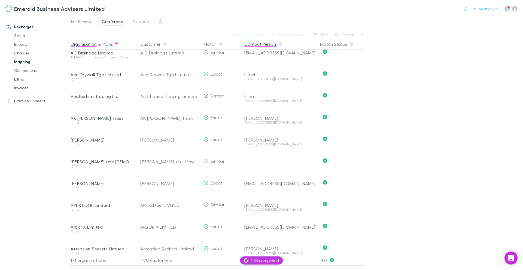
click at [255, 42] on button "Contact Person" at bounding box center [263, 44] width 38 height 11
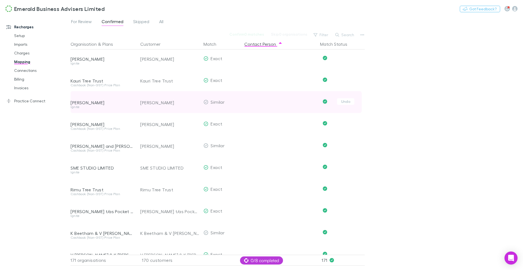
scroll to position [0, 0]
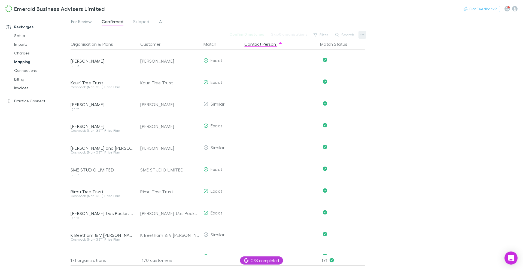
click at [364, 35] on button "button" at bounding box center [362, 35] width 8 height 8
click at [19, 80] on div at bounding box center [261, 135] width 523 height 270
click at [17, 81] on link "Billing" at bounding box center [39, 79] width 61 height 9
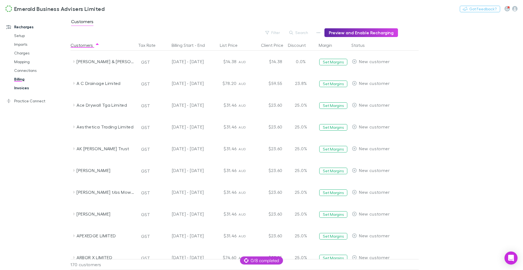
click at [22, 88] on link "Invoices" at bounding box center [39, 88] width 61 height 9
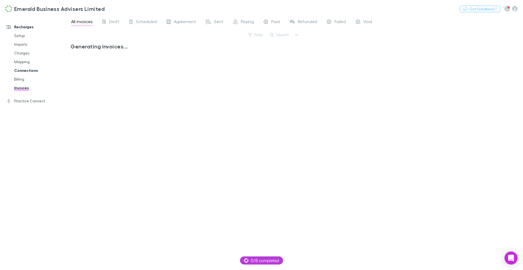
click at [28, 71] on link "Connections" at bounding box center [39, 70] width 61 height 9
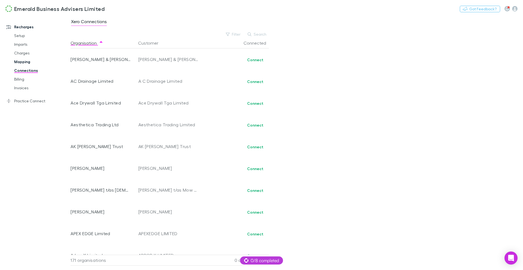
click at [25, 60] on link "Mapping" at bounding box center [39, 61] width 61 height 9
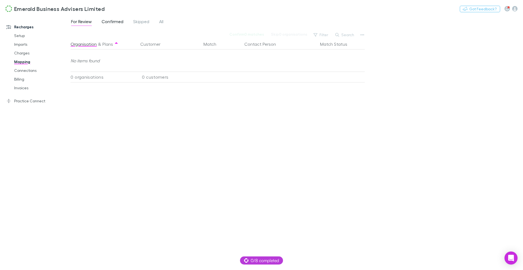
click at [119, 23] on span "Confirmed" at bounding box center [113, 22] width 22 height 7
